Goal: Information Seeking & Learning: Find specific fact

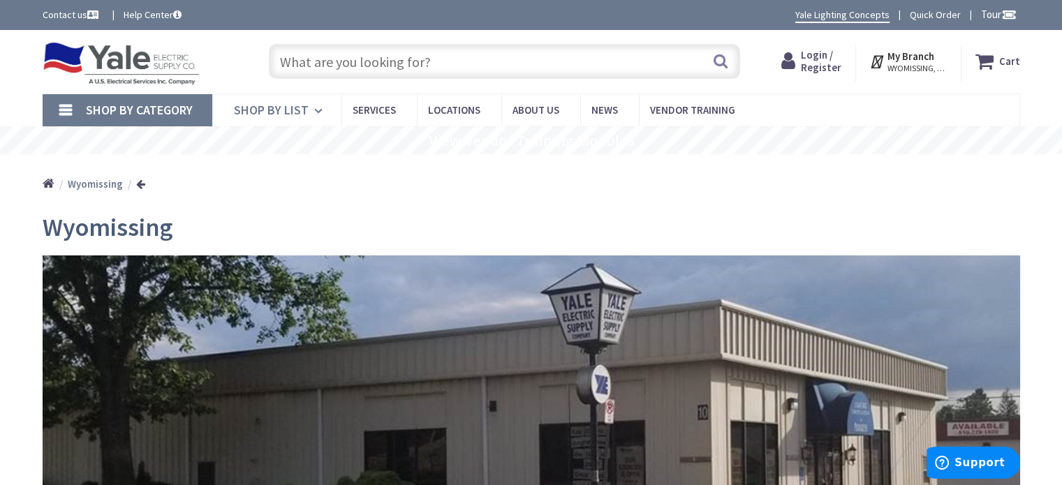
click at [314, 112] on icon at bounding box center [320, 111] width 13 height 31
click at [179, 110] on span "Shop By Category" at bounding box center [139, 110] width 107 height 16
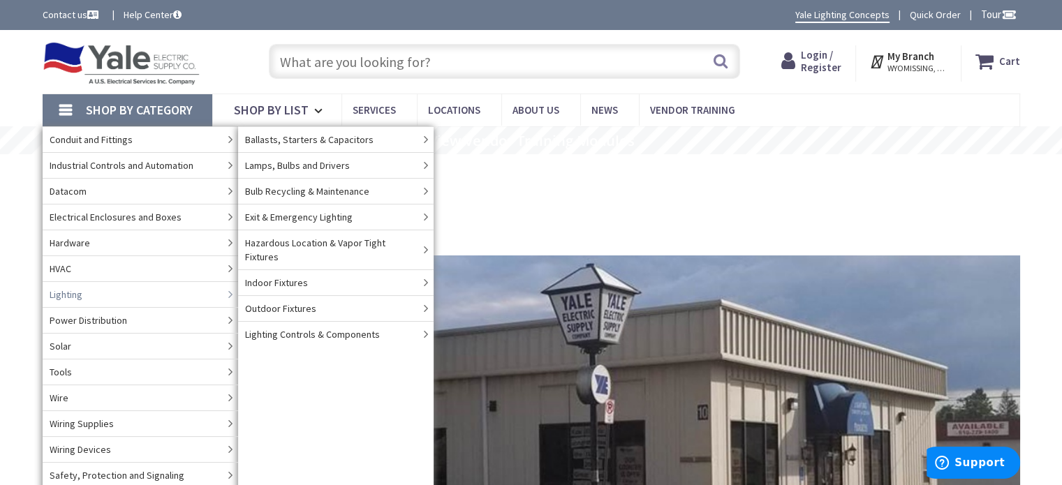
click at [83, 291] on link "Lighting" at bounding box center [140, 294] width 195 height 26
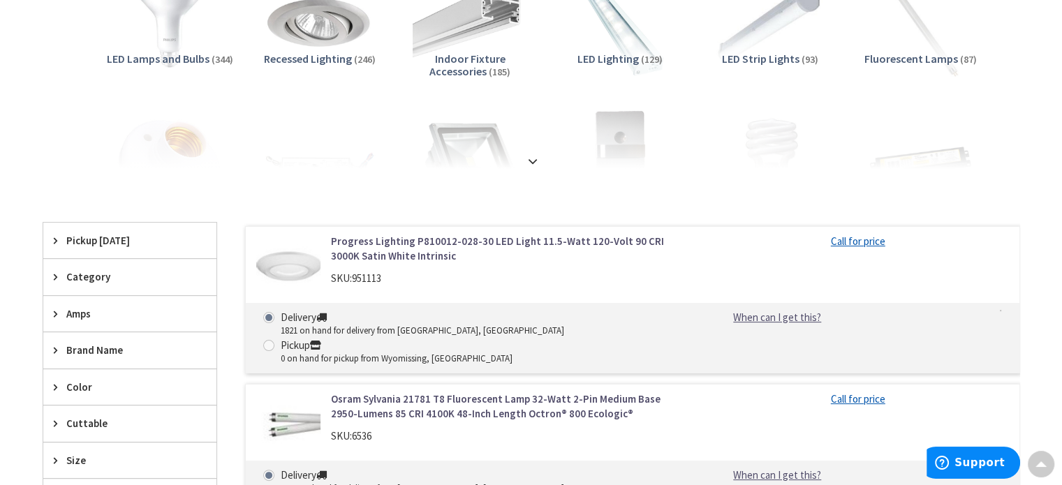
scroll to position [297, 0]
click at [460, 158] on div at bounding box center [530, 129] width 907 height 77
click at [533, 156] on strong at bounding box center [532, 159] width 17 height 15
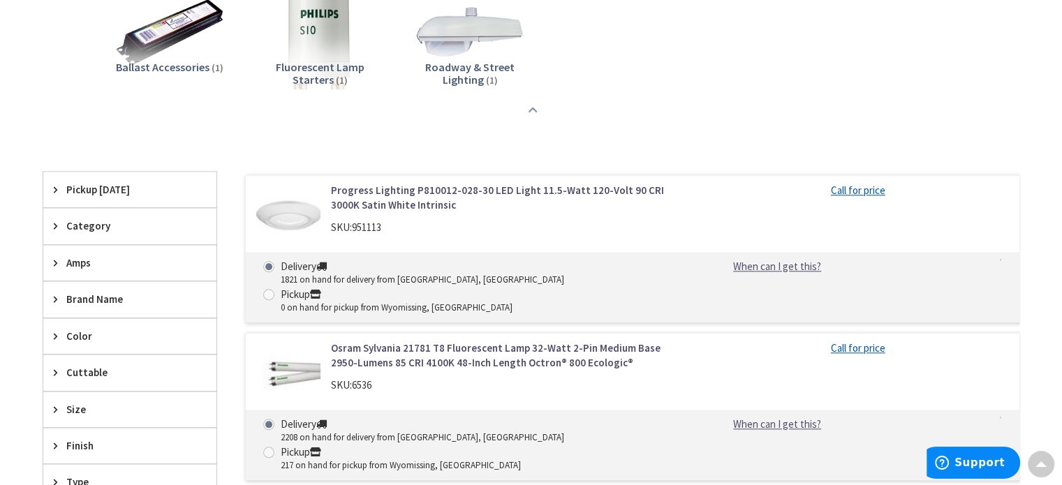
scroll to position [1434, 0]
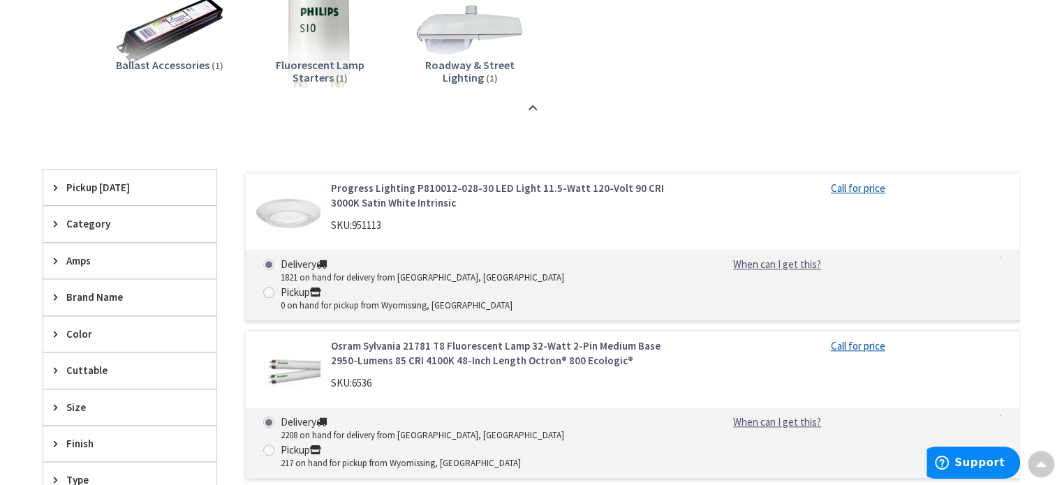
click at [57, 225] on icon at bounding box center [59, 223] width 10 height 10
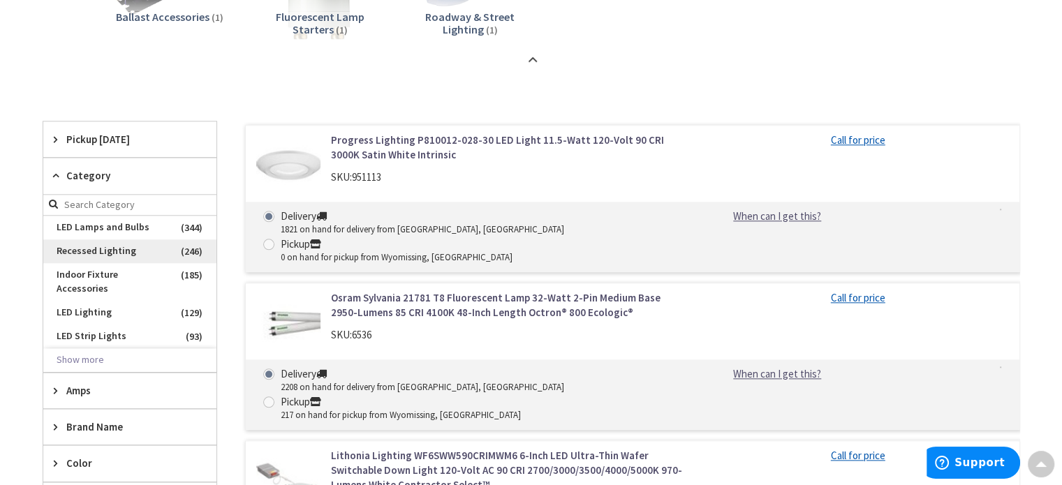
scroll to position [1484, 0]
click at [82, 347] on button "Show more" at bounding box center [129, 359] width 173 height 24
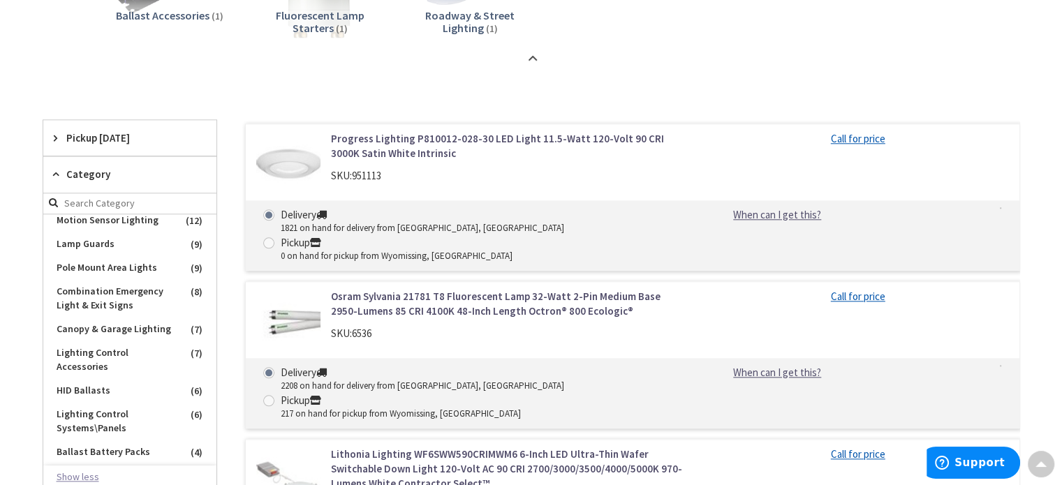
scroll to position [769, 0]
click at [82, 340] on span "Canopy & Garage Lighting" at bounding box center [129, 328] width 173 height 24
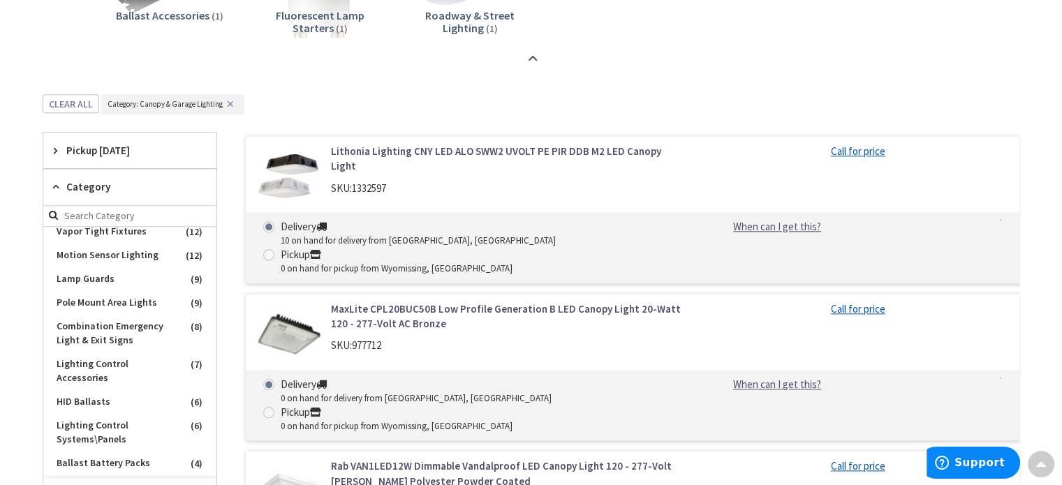
scroll to position [807, 0]
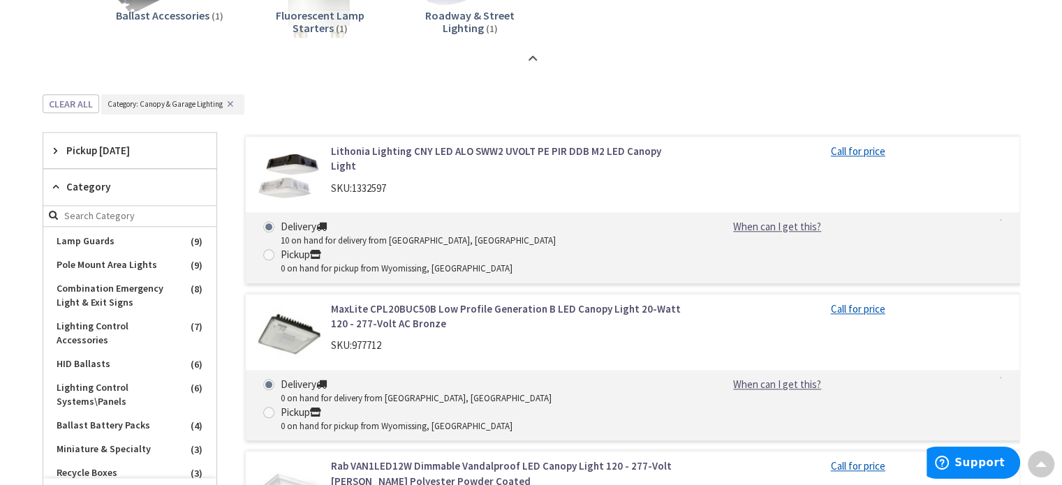
click at [299, 302] on img at bounding box center [288, 334] width 65 height 65
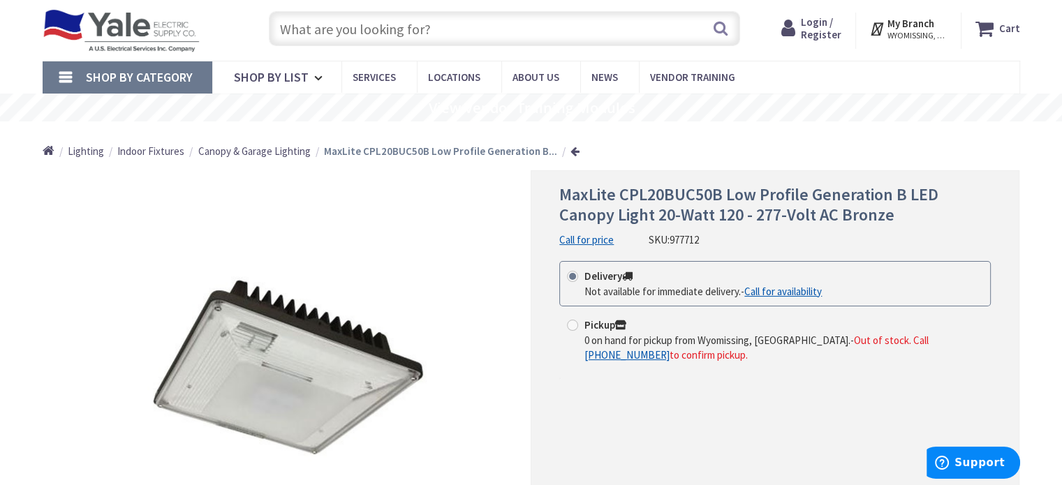
scroll to position [34, 0]
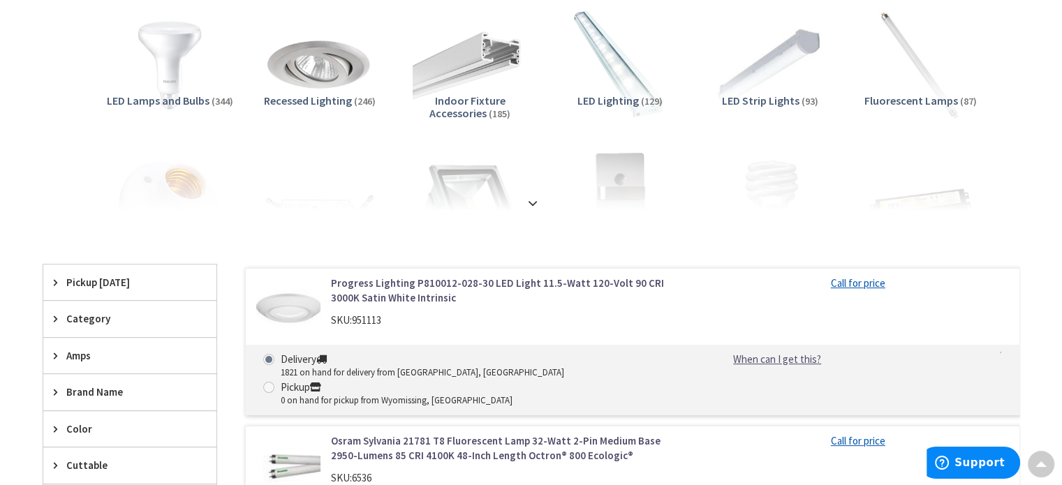
scroll to position [258, 0]
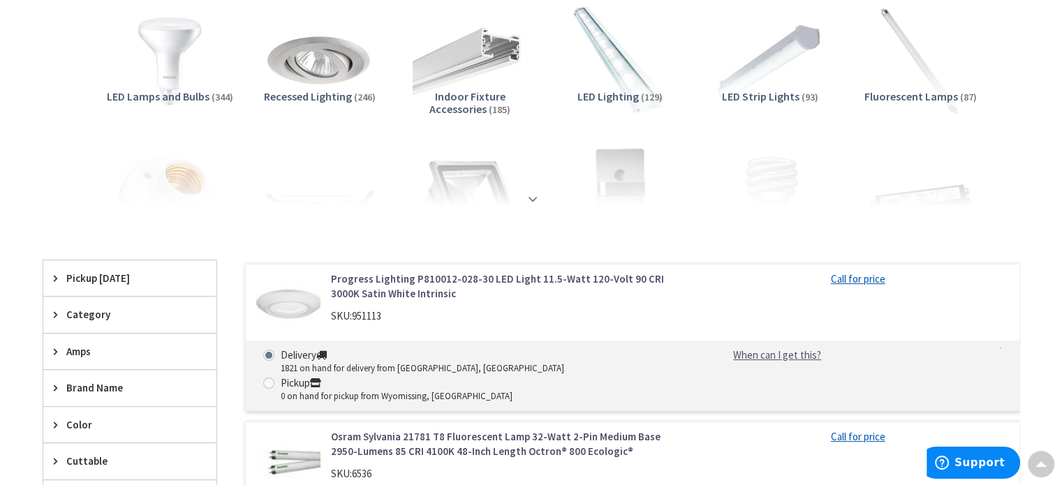
click at [533, 195] on strong at bounding box center [532, 194] width 17 height 15
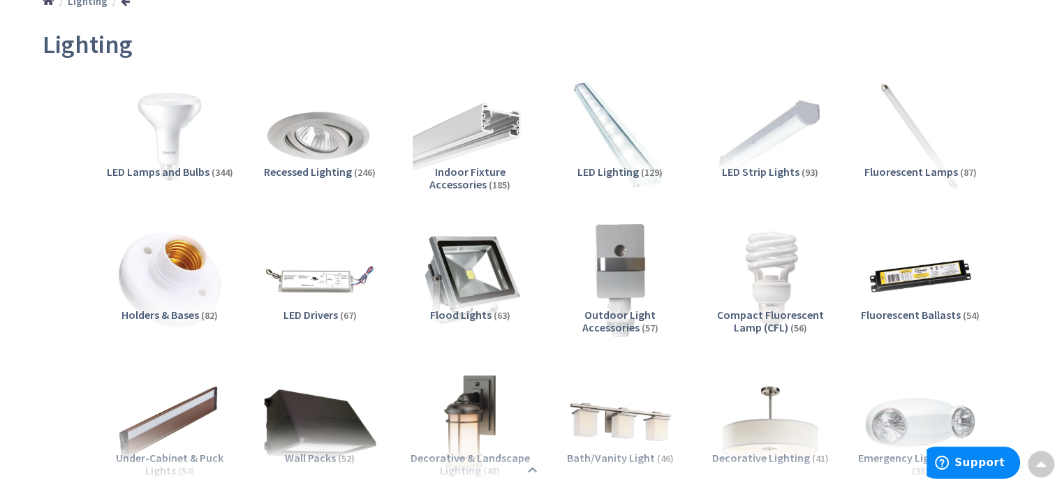
scroll to position [181, 0]
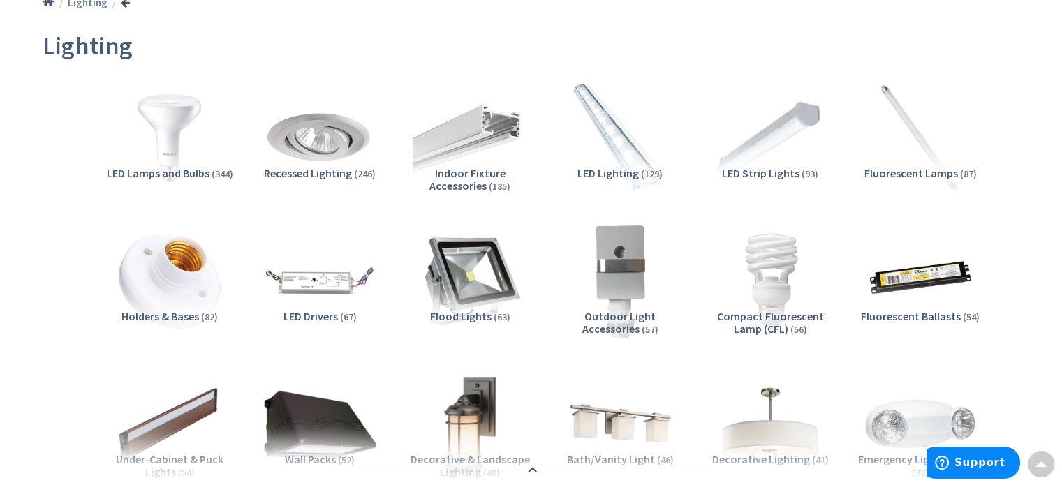
click at [332, 169] on span "Recessed Lighting" at bounding box center [308, 173] width 88 height 14
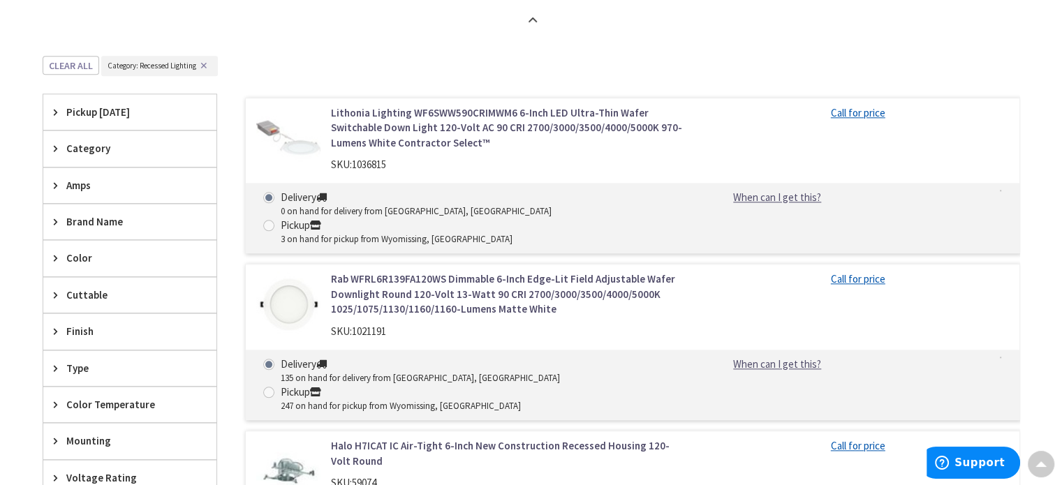
scroll to position [1521, 0]
click at [56, 147] on icon at bounding box center [59, 149] width 10 height 10
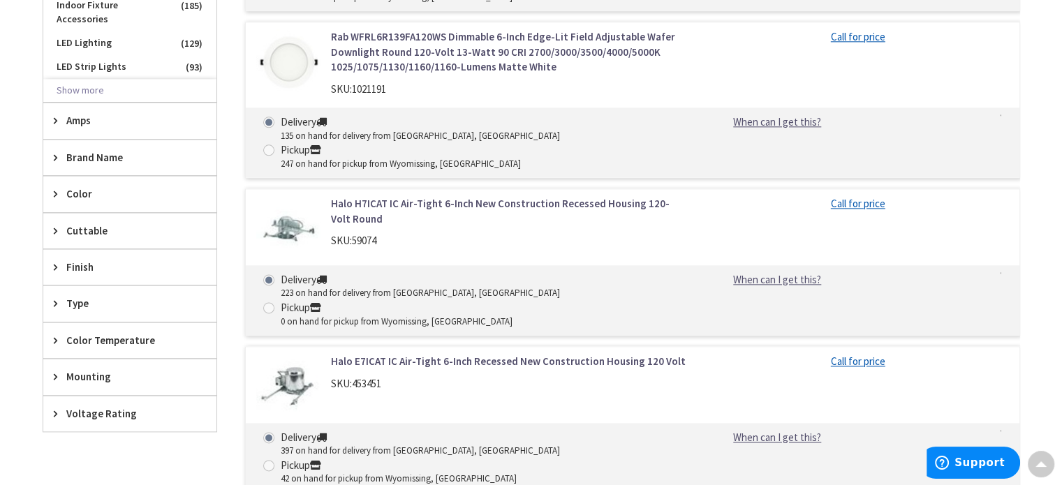
scroll to position [1765, 0]
click at [57, 371] on icon at bounding box center [59, 376] width 10 height 10
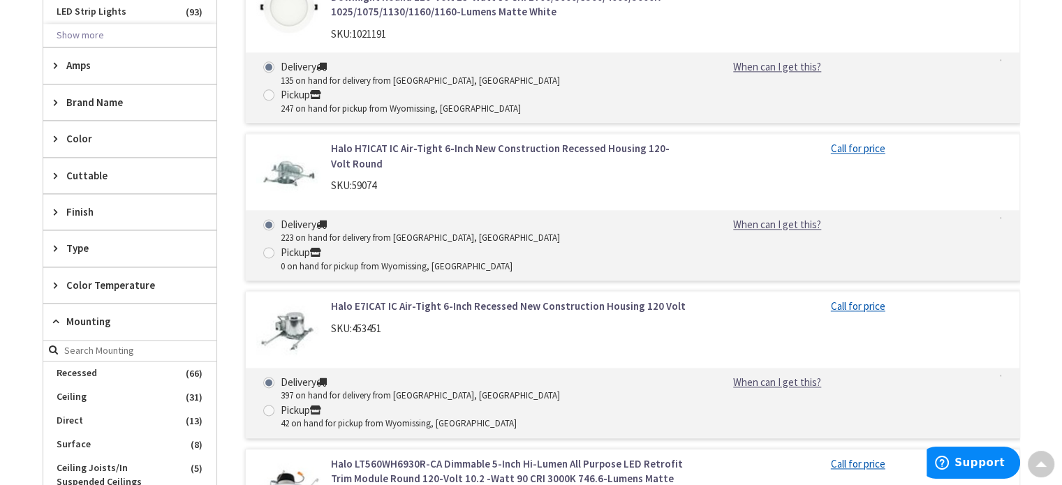
scroll to position [1826, 0]
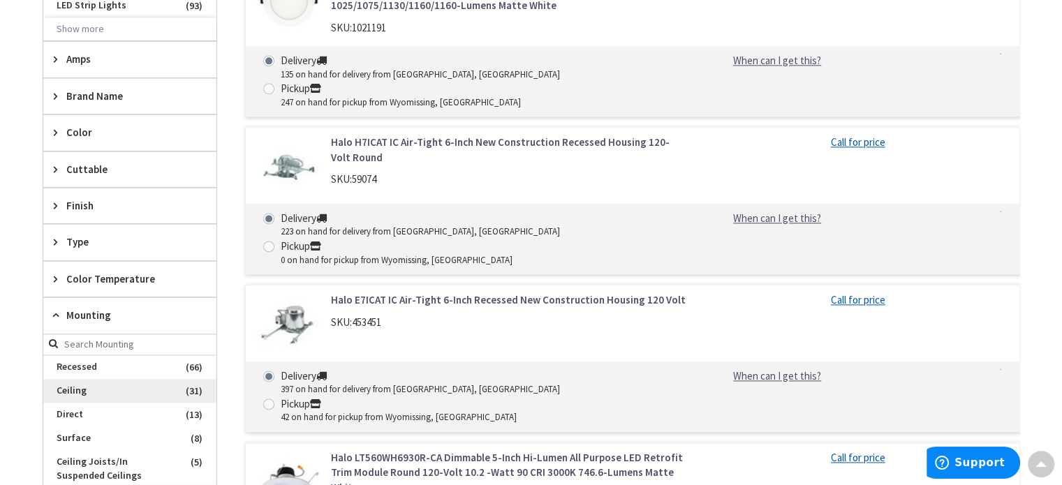
click at [64, 379] on span "Ceiling" at bounding box center [129, 391] width 173 height 24
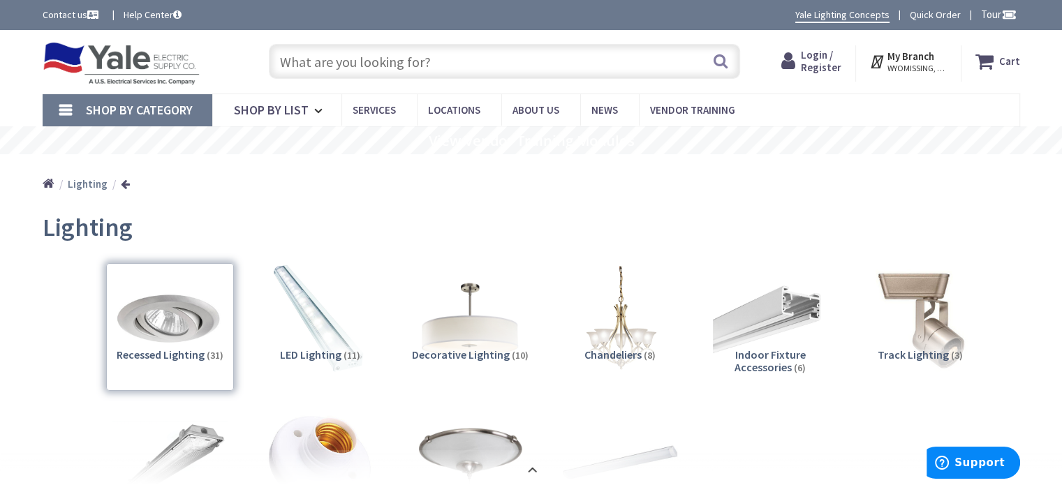
scroll to position [0, 0]
click at [324, 61] on input "text" at bounding box center [504, 61] width 471 height 35
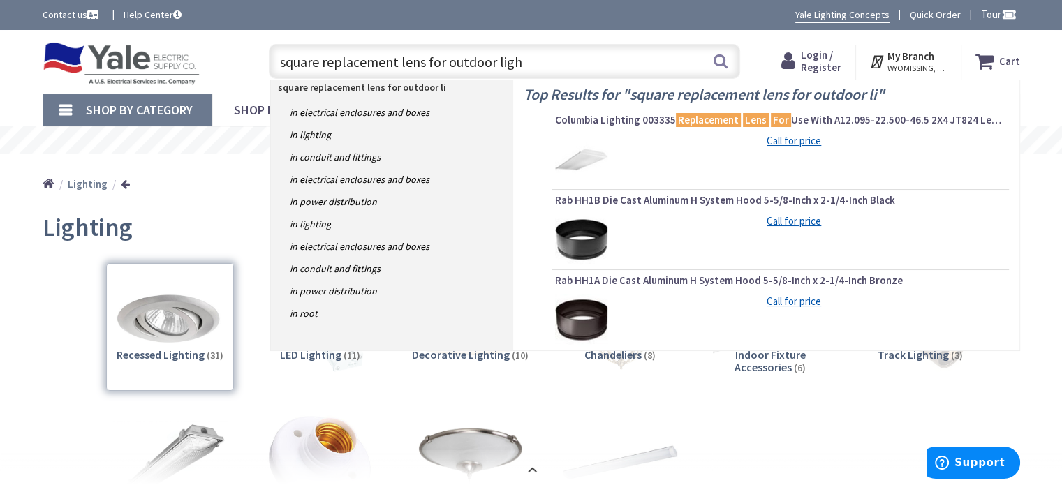
type input "square replacement lens for outdoor light"
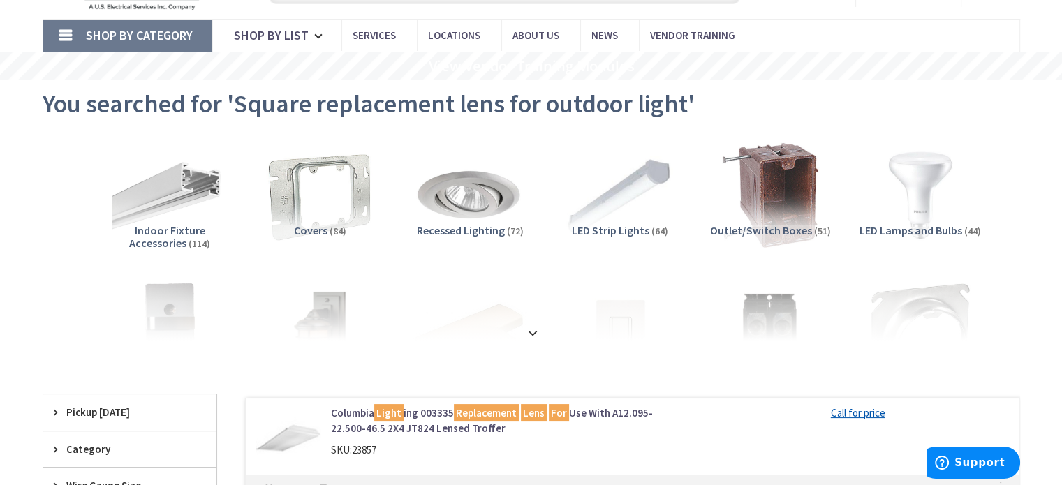
scroll to position [75, 0]
click at [342, 191] on img at bounding box center [319, 194] width 126 height 126
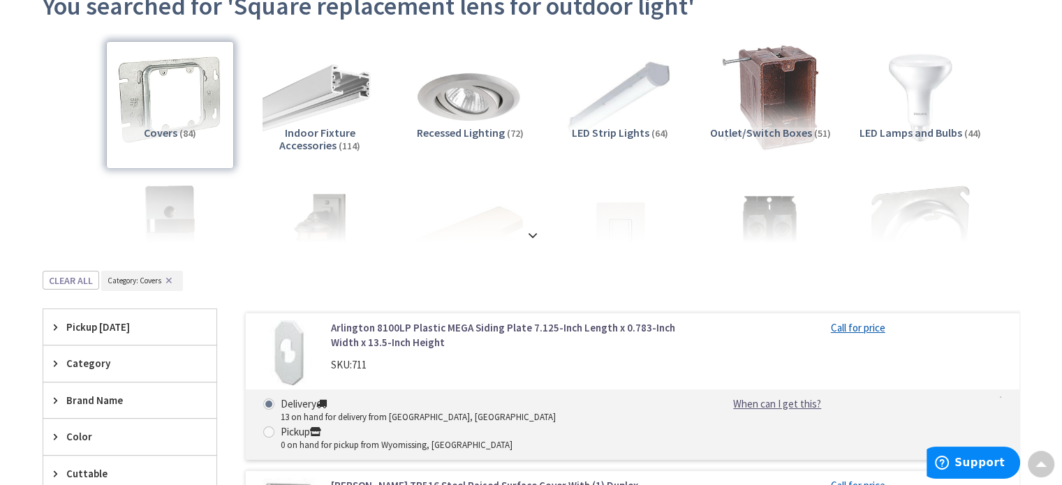
scroll to position [158, 0]
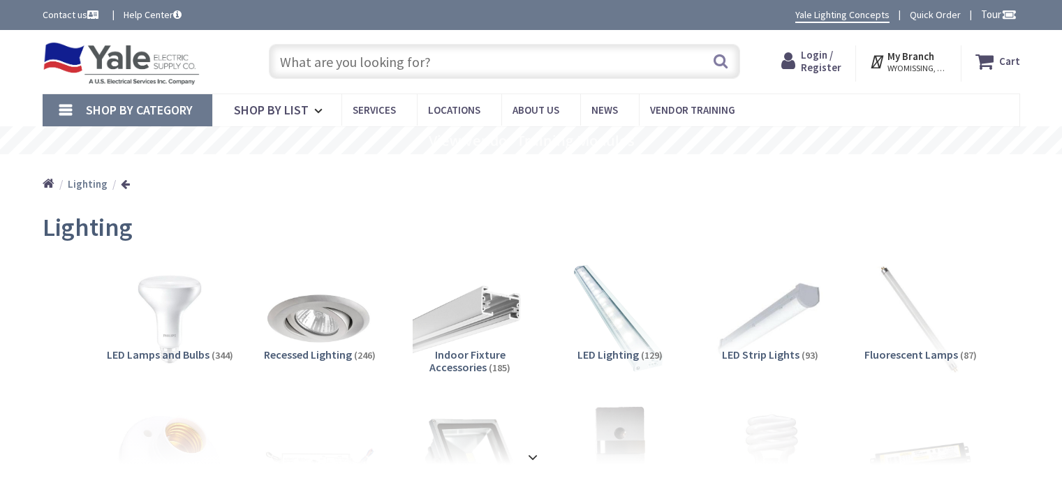
click at [439, 207] on div "Lighting" at bounding box center [531, 229] width 977 height 52
click at [443, 64] on input "text" at bounding box center [504, 61] width 471 height 35
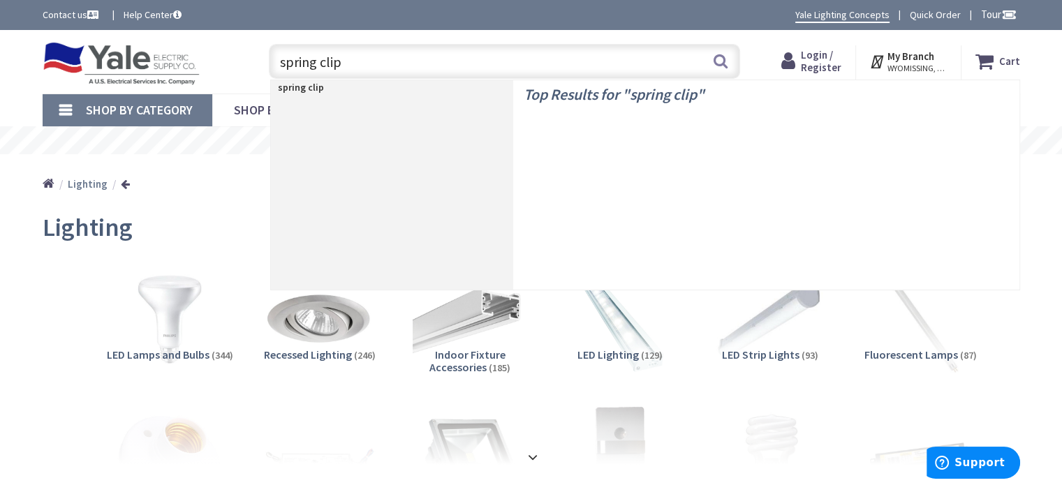
type input "spring clips"
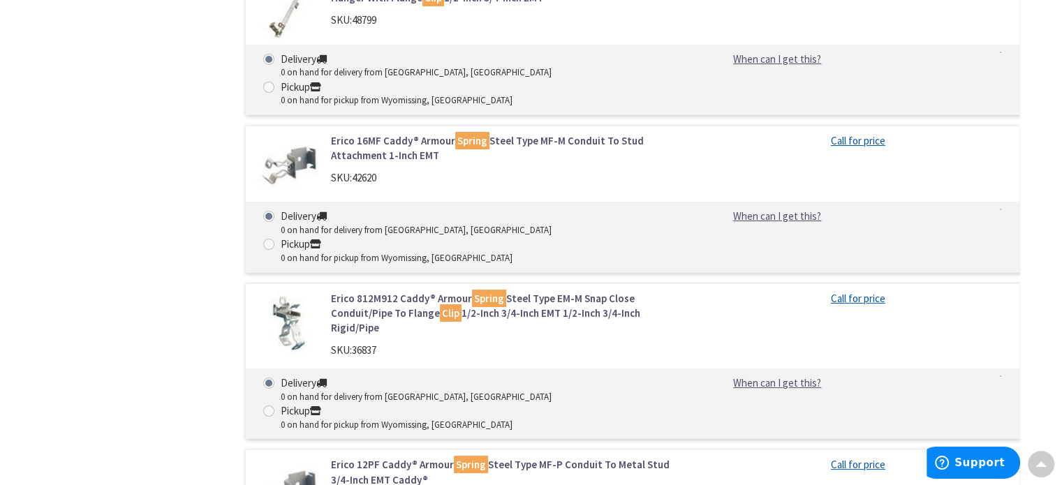
scroll to position [5344, 0]
